Goal: Information Seeking & Learning: Learn about a topic

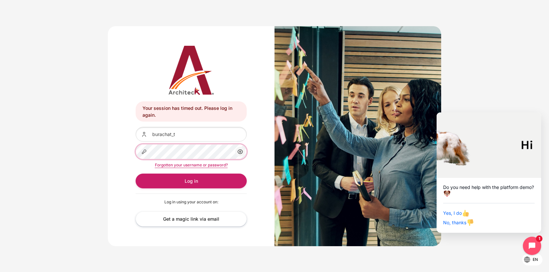
click at [136, 174] on button "Log in" at bounding box center [191, 181] width 111 height 15
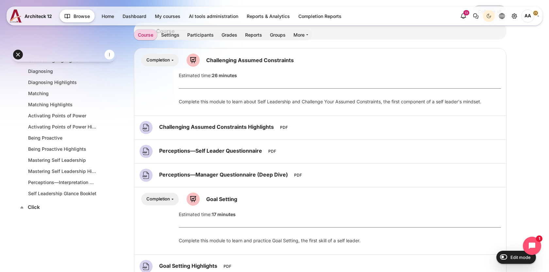
scroll to position [57, 0]
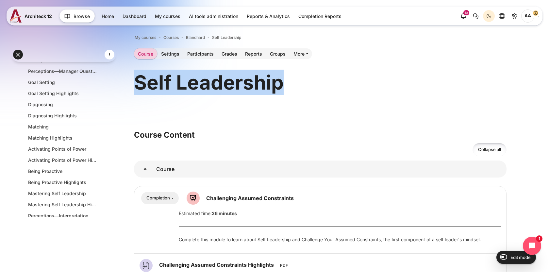
drag, startPoint x: 281, startPoint y: 88, endPoint x: 133, endPoint y: 86, distance: 147.8
click at [136, 85] on h1 "Self Leadership" at bounding box center [209, 83] width 150 height 26
drag, startPoint x: 134, startPoint y: 85, endPoint x: 285, endPoint y: 75, distance: 151.4
click at [285, 75] on div "Self Leadership" at bounding box center [320, 83] width 373 height 26
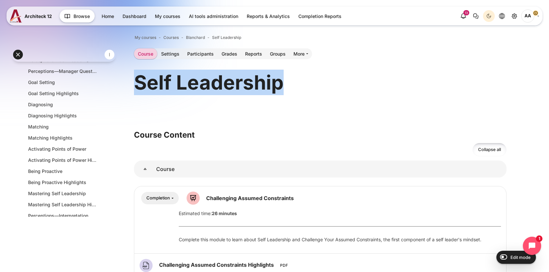
click at [294, 84] on div "Self Leadership" at bounding box center [320, 83] width 373 height 26
drag, startPoint x: 138, startPoint y: 88, endPoint x: 278, endPoint y: 87, distance: 140.6
click at [278, 87] on h1 "Self Leadership" at bounding box center [209, 83] width 150 height 26
copy h1 "Self Leadership"
